Goal: Task Accomplishment & Management: Manage account settings

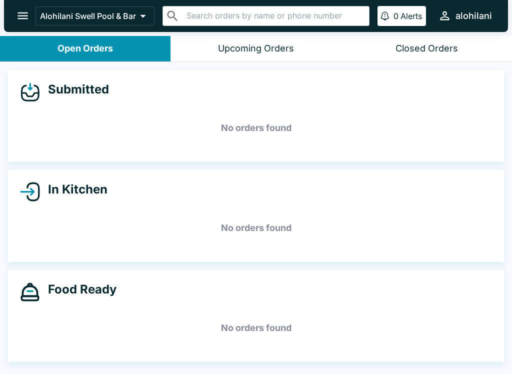
click at [86, 98] on div "Submitted" at bounding box center [256, 92] width 472 height 20
click at [251, 48] on div "Upcoming Orders" at bounding box center [256, 49] width 76 height 12
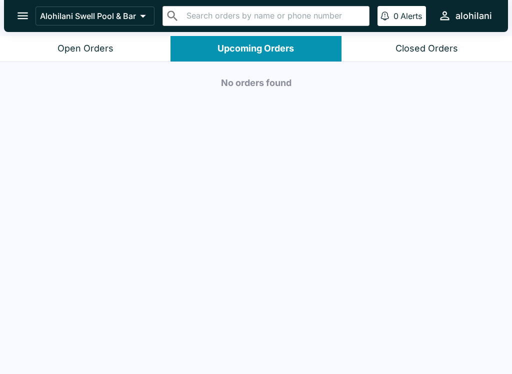
click at [68, 42] on button "Open Orders" at bounding box center [85, 49] width 171 height 26
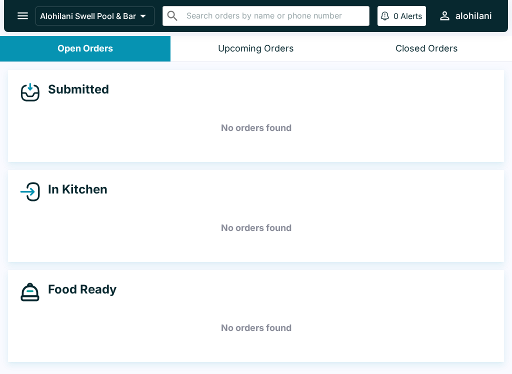
click at [77, 113] on h5 "No orders found" at bounding box center [256, 128] width 472 height 36
click at [76, 113] on h5 "No orders found" at bounding box center [256, 128] width 472 height 36
click at [77, 106] on div "Submitted No orders found" at bounding box center [256, 116] width 496 height 92
click at [74, 104] on div "Submitted No orders found" at bounding box center [256, 116] width 496 height 92
click at [73, 104] on div "Submitted No orders found" at bounding box center [256, 116] width 496 height 92
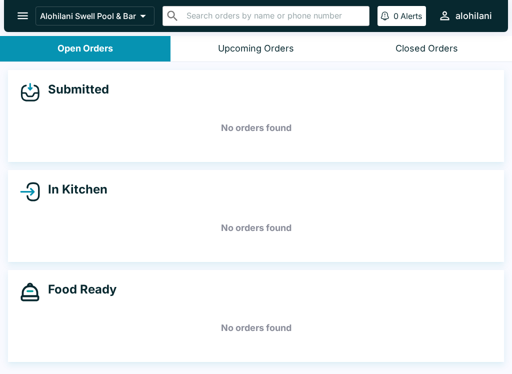
click at [61, 109] on div "Submitted No orders found" at bounding box center [256, 116] width 496 height 92
click at [61, 108] on div "Submitted No orders found" at bounding box center [256, 116] width 496 height 92
click at [64, 112] on h5 "No orders found" at bounding box center [256, 128] width 472 height 36
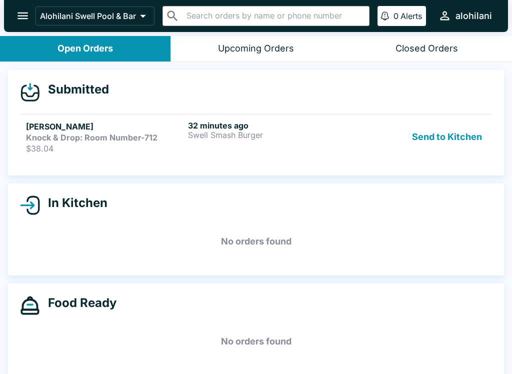
click at [317, 139] on p "Swell Smash Burger" at bounding box center [267, 135] width 158 height 9
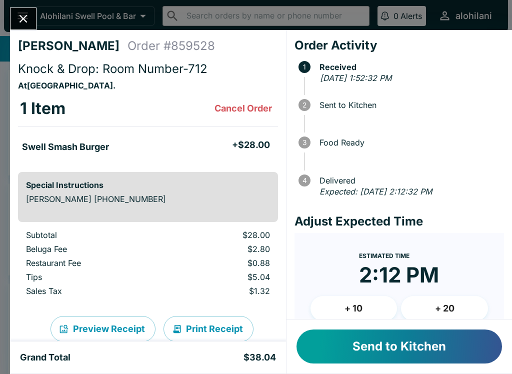
click at [358, 352] on button "Send to Kitchen" at bounding box center [400, 347] width 206 height 34
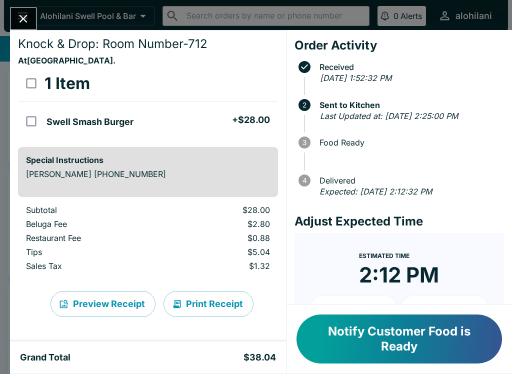
scroll to position [25, 0]
click at [348, 359] on button "Notify Customer Food is Ready" at bounding box center [400, 339] width 206 height 49
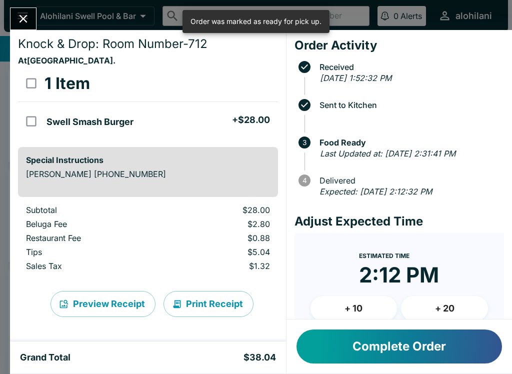
click at [352, 353] on button "Complete Order" at bounding box center [400, 347] width 206 height 34
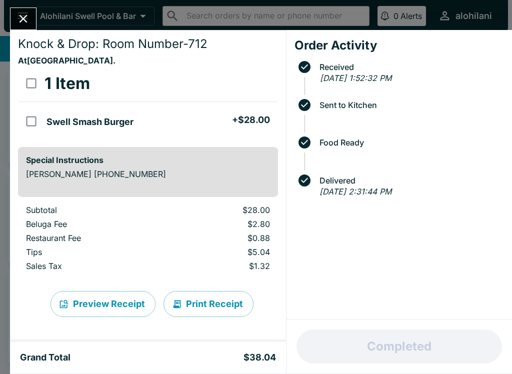
click at [27, 24] on icon "Close" at bounding box center [24, 19] width 14 height 14
